Goal: Subscribe to service/newsletter

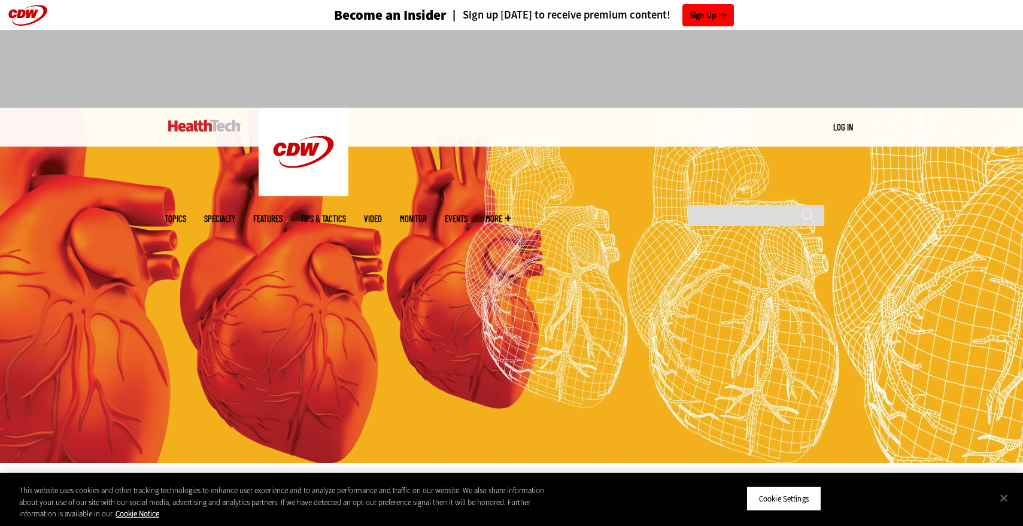
click at [731, 5] on link "Sign Up" at bounding box center [708, 15] width 51 height 22
click at [814, 23] on div "Become an Insider Sign up [DATE] to receive premium content! Sign Up" at bounding box center [512, 15] width 695 height 30
click at [996, 502] on button "Close" at bounding box center [1004, 498] width 26 height 26
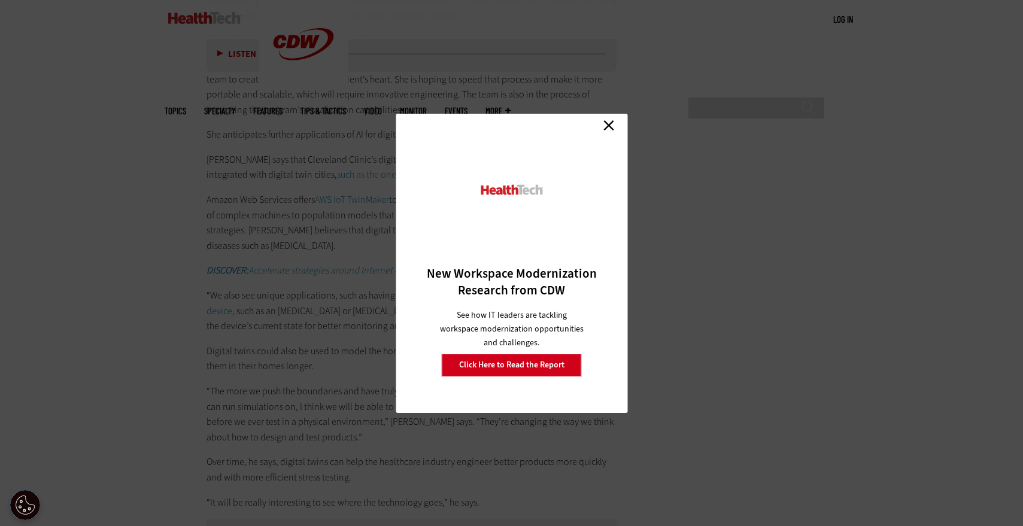
scroll to position [2559, 0]
click at [613, 125] on link "Close" at bounding box center [609, 126] width 18 height 18
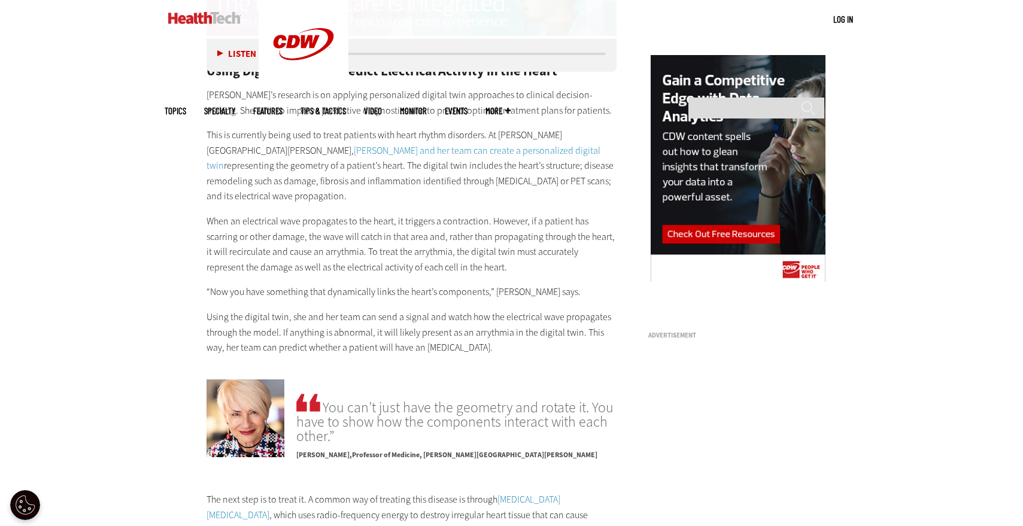
scroll to position [606, 0]
